Goal: Understand process/instructions: Learn how to perform a task or action

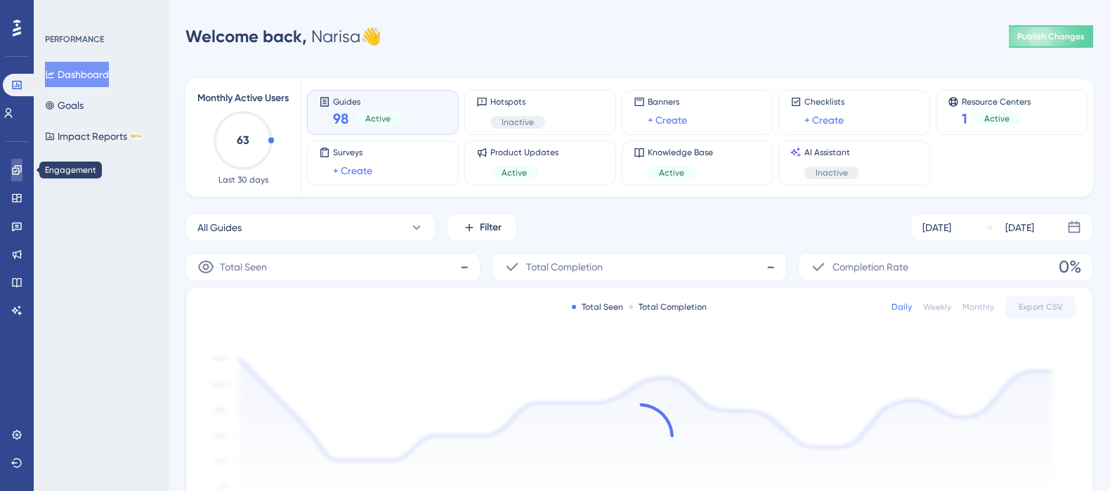
click at [18, 170] on icon at bounding box center [16, 169] width 9 height 9
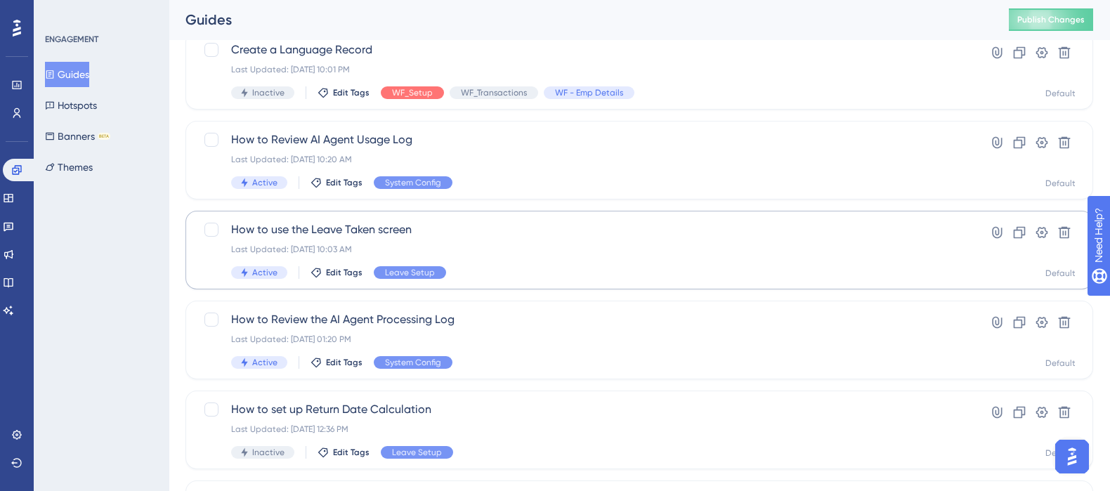
scroll to position [280, 0]
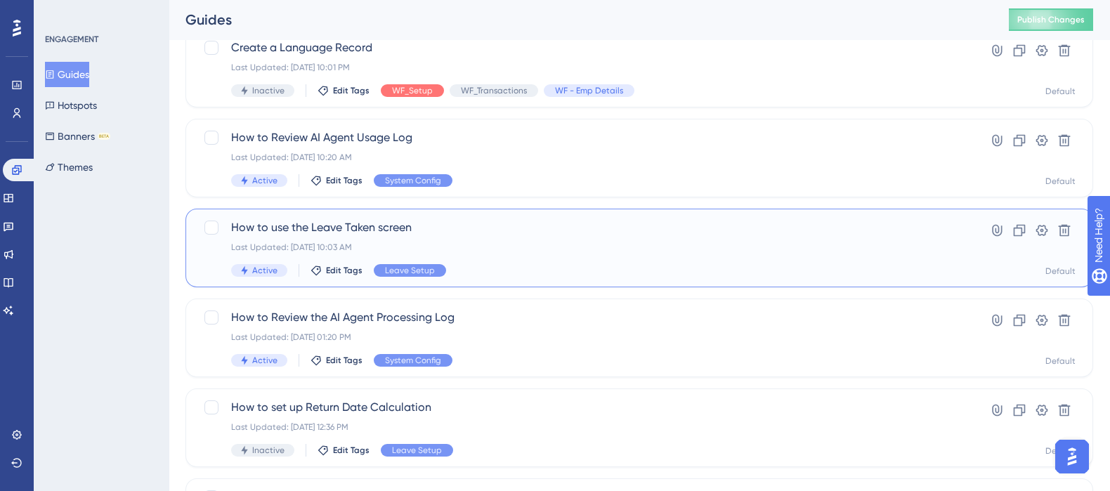
click at [386, 227] on span "How to use the Leave Taken screen" at bounding box center [583, 227] width 704 height 17
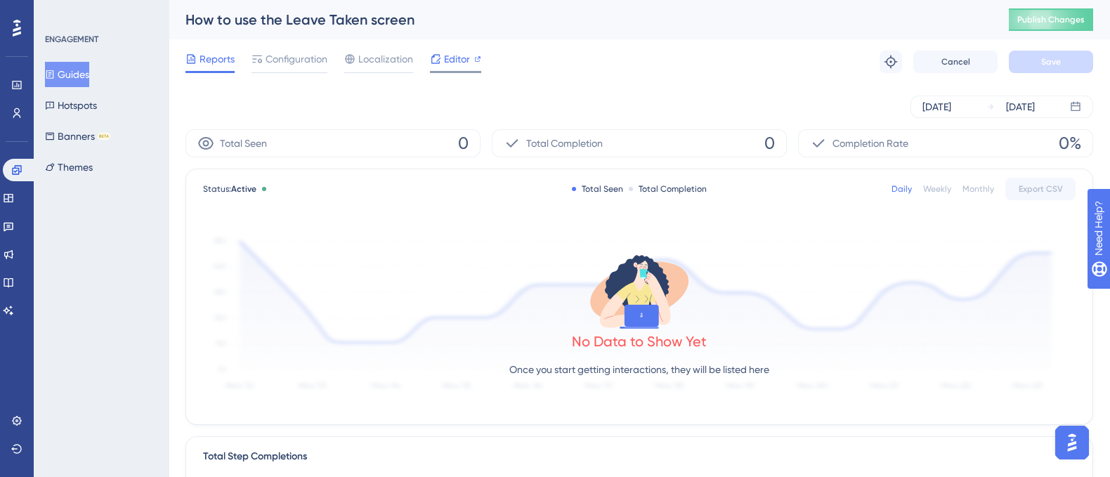
click at [456, 58] on span "Editor" at bounding box center [457, 59] width 26 height 17
